Goal: Transaction & Acquisition: Purchase product/service

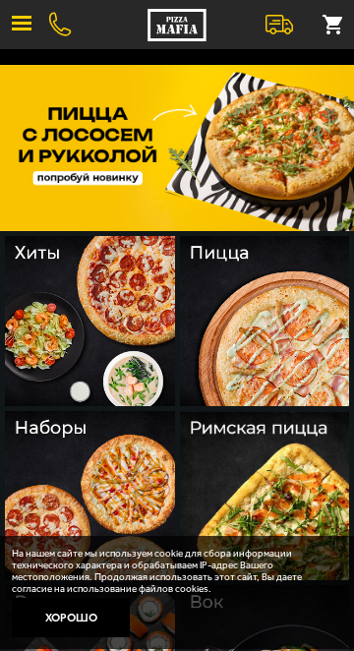
click at [87, 603] on button "Хорошо" at bounding box center [71, 617] width 118 height 39
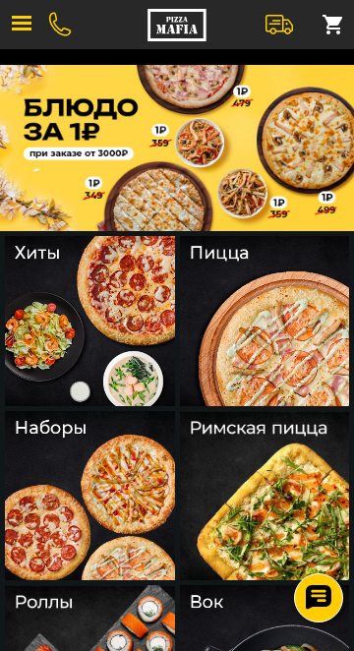
click at [20, 28] on span "button" at bounding box center [22, 29] width 20 height 3
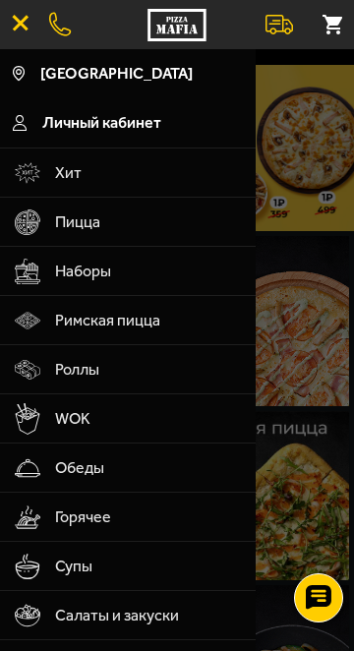
click at [128, 127] on span "Личный кабинет" at bounding box center [101, 123] width 119 height 16
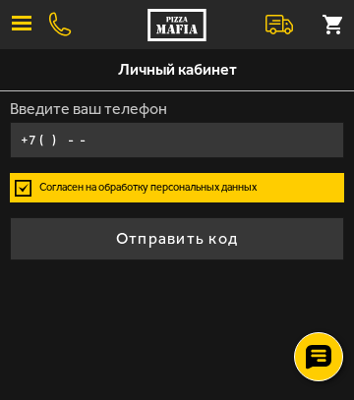
click at [169, 135] on input "+7 ( ) - -" at bounding box center [177, 140] width 335 height 36
type input "[PHONE_NUMBER]"
click at [258, 239] on button "Отправить код" at bounding box center [177, 238] width 335 height 43
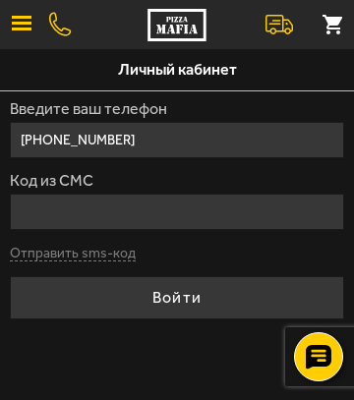
click at [100, 257] on form "Введите ваш телефон [PHONE_NUMBER] Код из СМС Отправить sms-код Войти" at bounding box center [177, 210] width 335 height 218
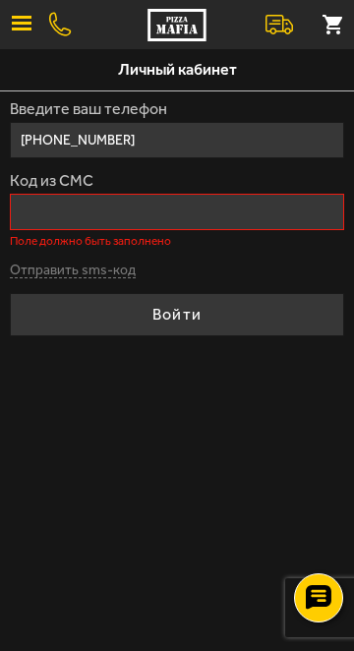
click at [69, 275] on button "Отправить sms-код" at bounding box center [73, 271] width 126 height 15
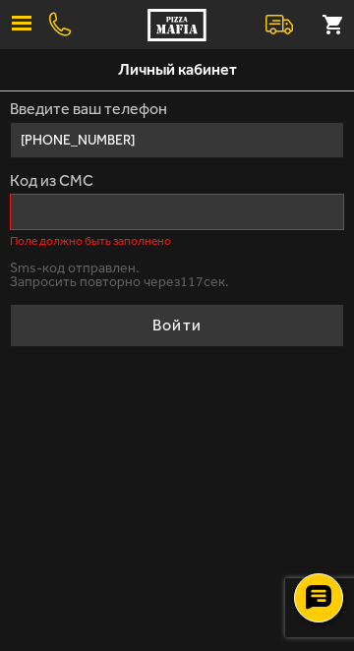
click at [216, 198] on input "Код из СМС" at bounding box center [177, 212] width 335 height 36
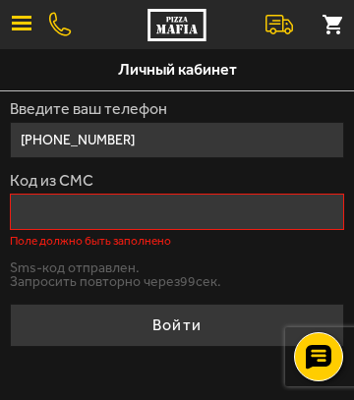
click at [274, 187] on label "Код из СМС" at bounding box center [177, 181] width 335 height 16
click at [274, 194] on input "Код из СМС" at bounding box center [177, 212] width 335 height 36
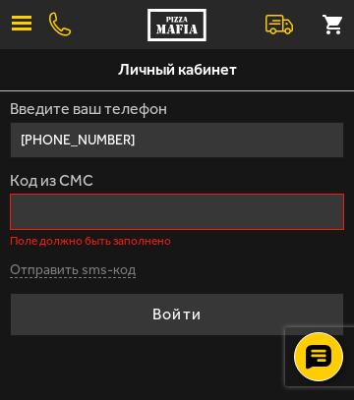
click at [28, 20] on button "button" at bounding box center [21, 24] width 43 height 43
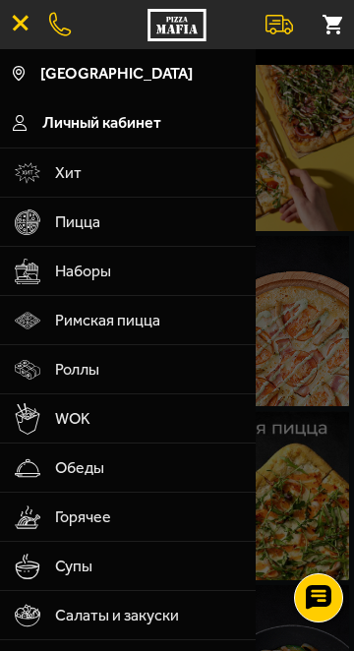
click at [126, 273] on span "Наборы" at bounding box center [149, 271] width 188 height 49
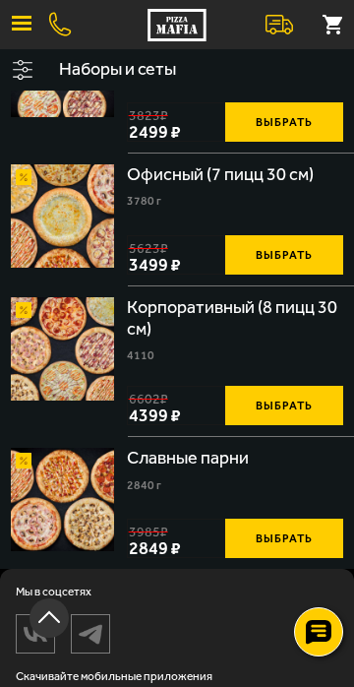
scroll to position [4029, 0]
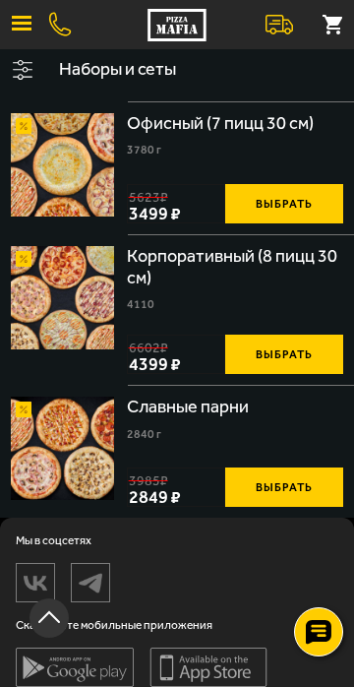
click at [30, 32] on button "button" at bounding box center [21, 24] width 43 height 43
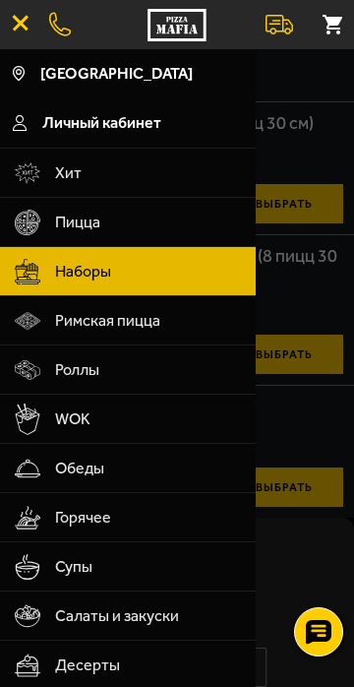
click at [108, 368] on span "Роллы" at bounding box center [149, 369] width 188 height 49
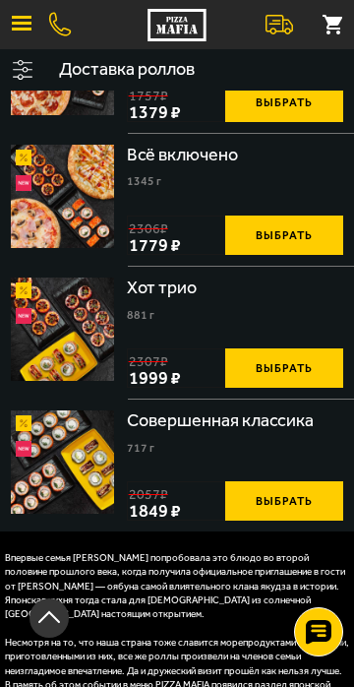
scroll to position [1946, 0]
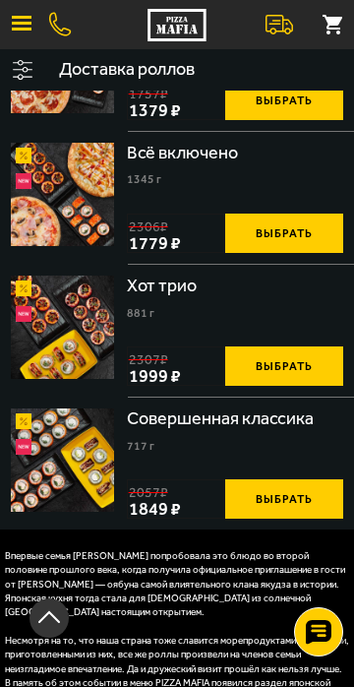
click at [81, 286] on img at bounding box center [62, 326] width 103 height 103
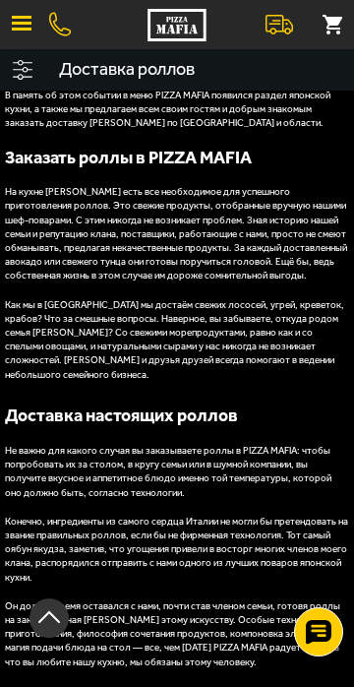
scroll to position [2535, 0]
